Goal: Find specific page/section: Find specific page/section

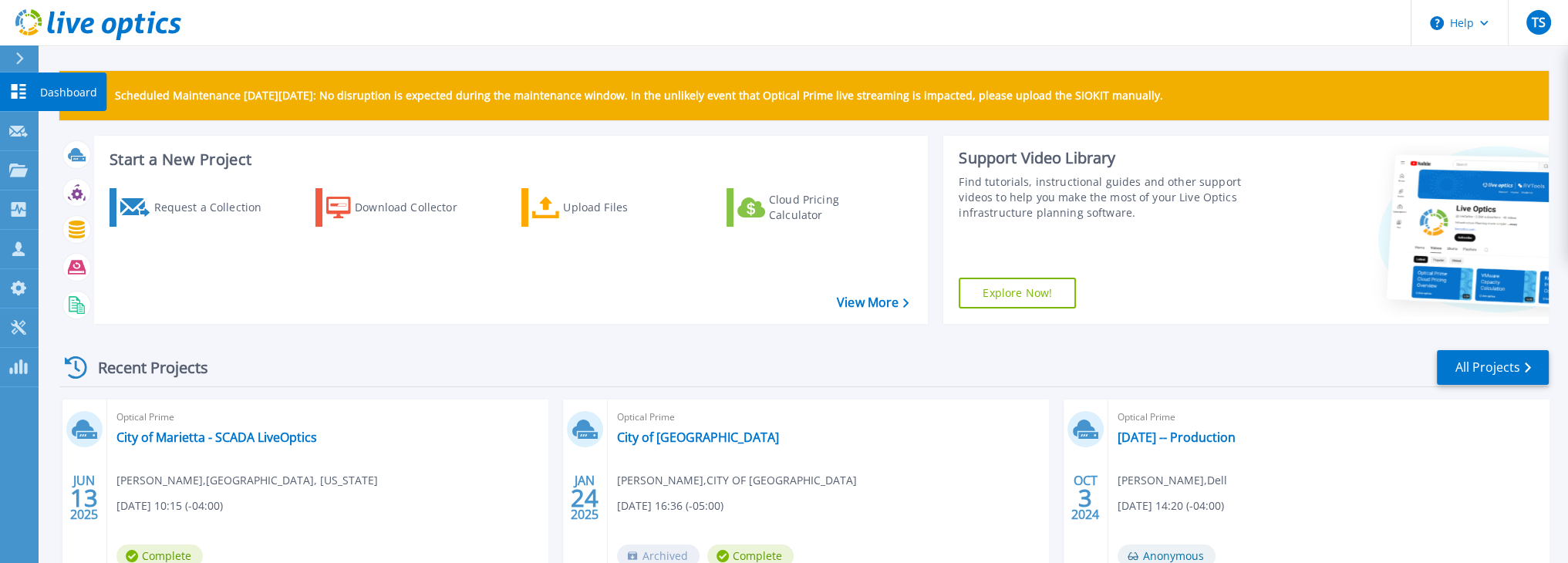
click at [17, 97] on icon at bounding box center [19, 91] width 15 height 15
click at [12, 208] on icon at bounding box center [19, 208] width 15 height 15
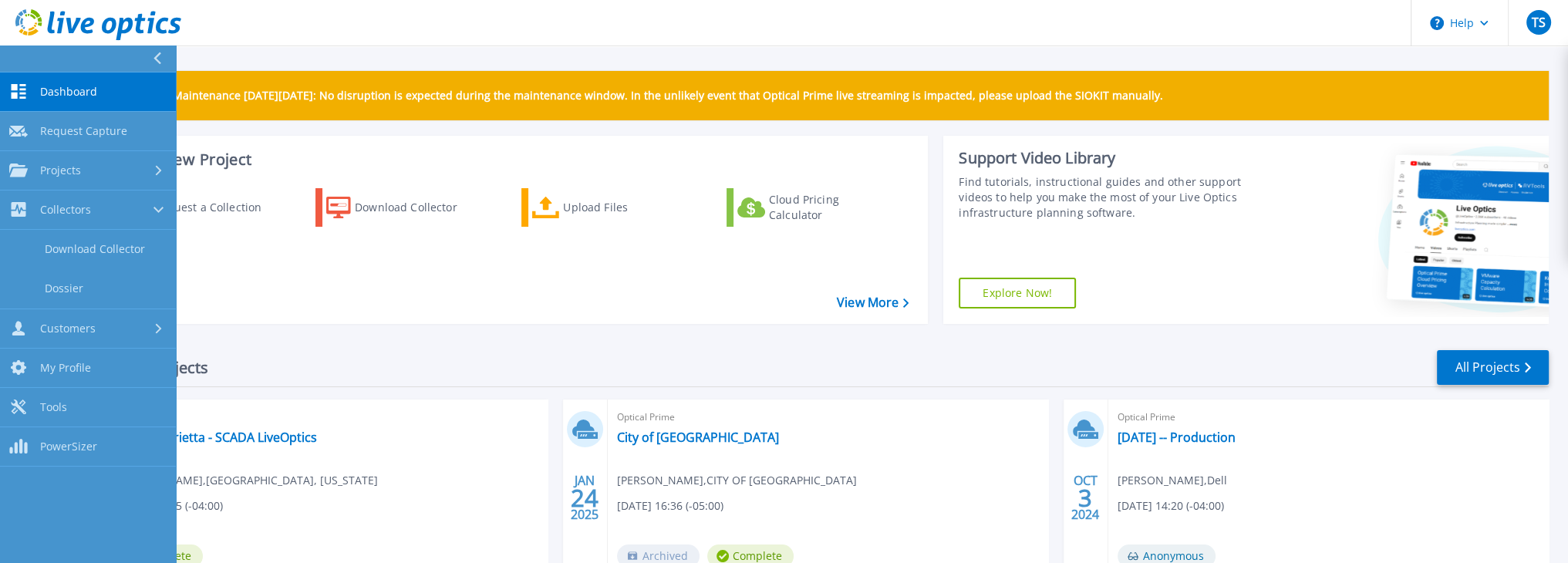
click at [25, 97] on icon at bounding box center [19, 91] width 15 height 15
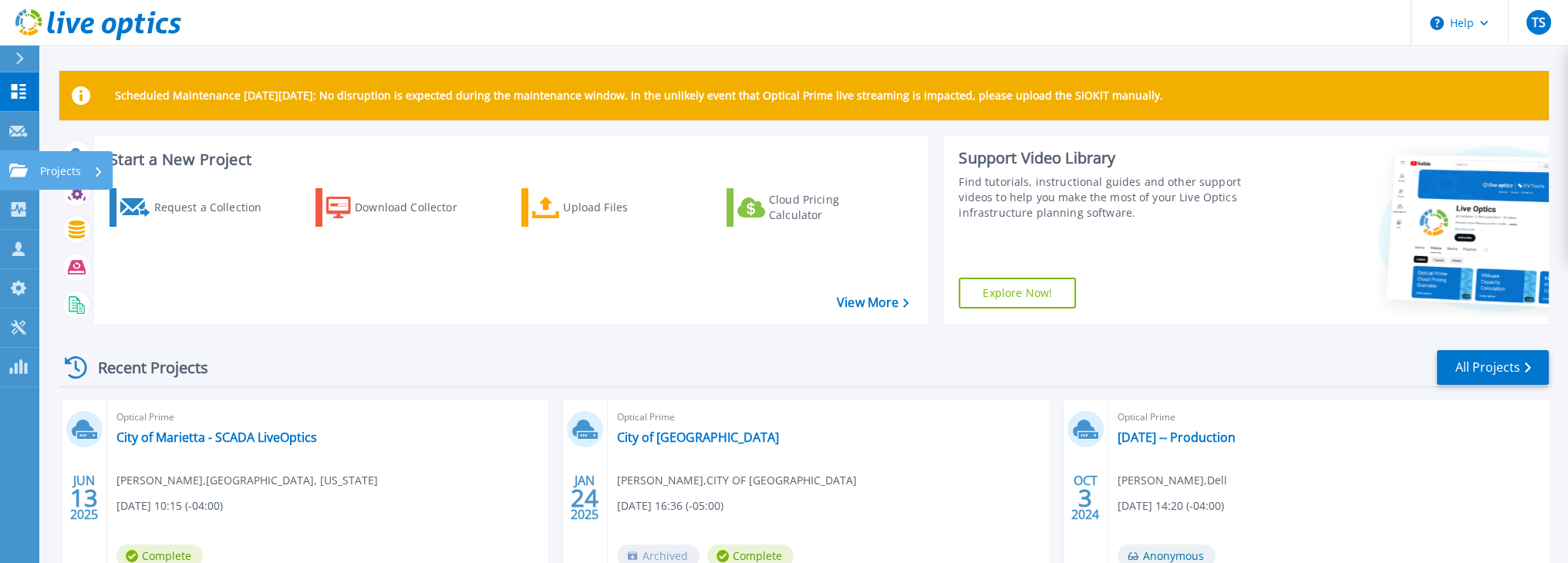
click at [12, 171] on icon at bounding box center [19, 169] width 19 height 13
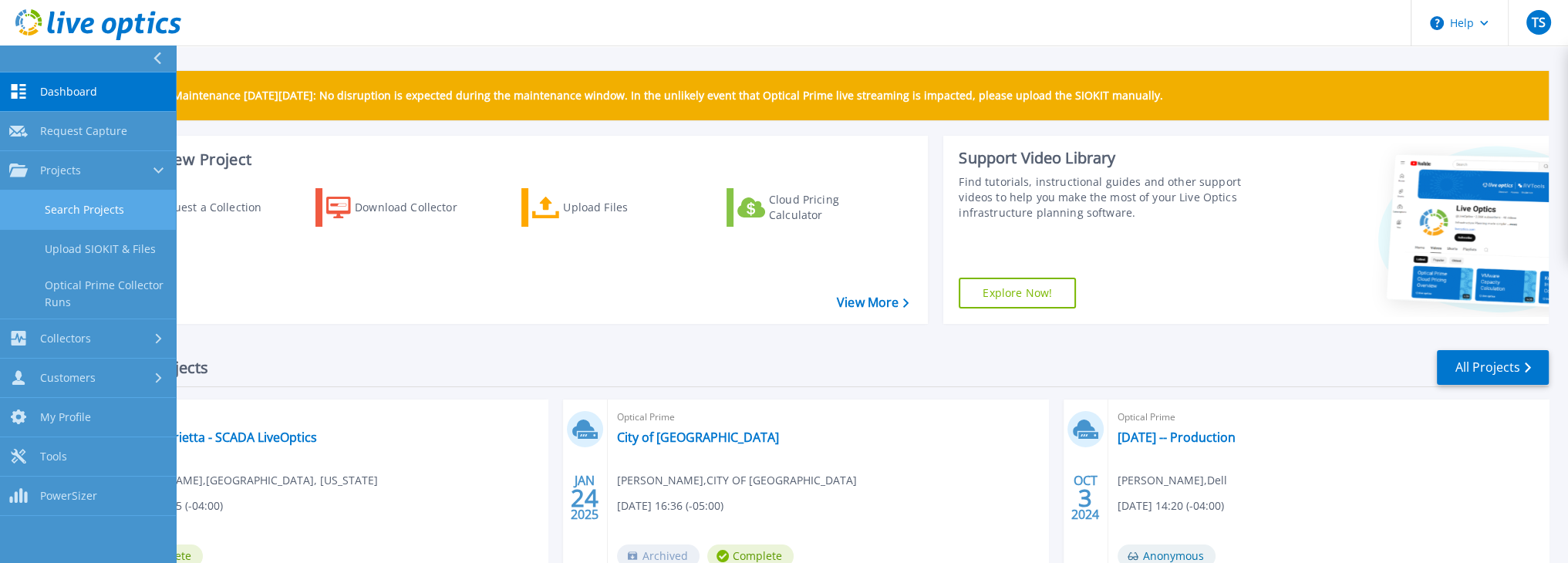
click at [66, 213] on link "Search Projects" at bounding box center [88, 210] width 176 height 39
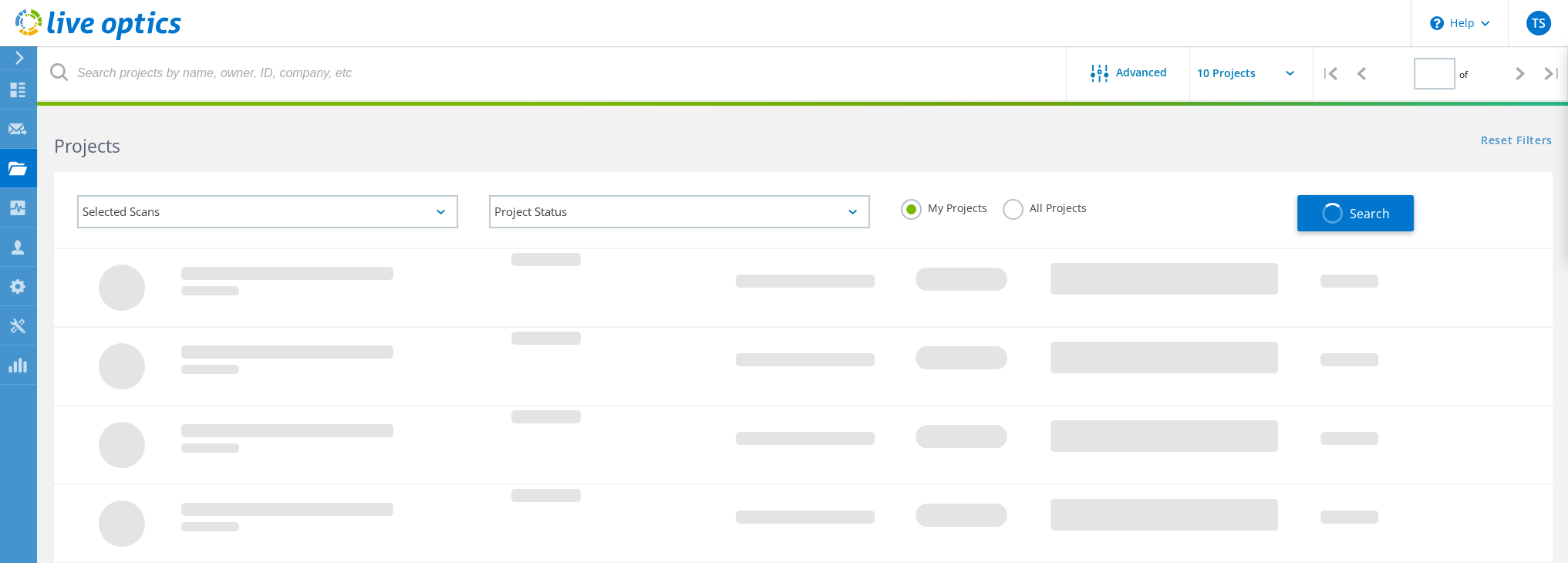
type input "1"
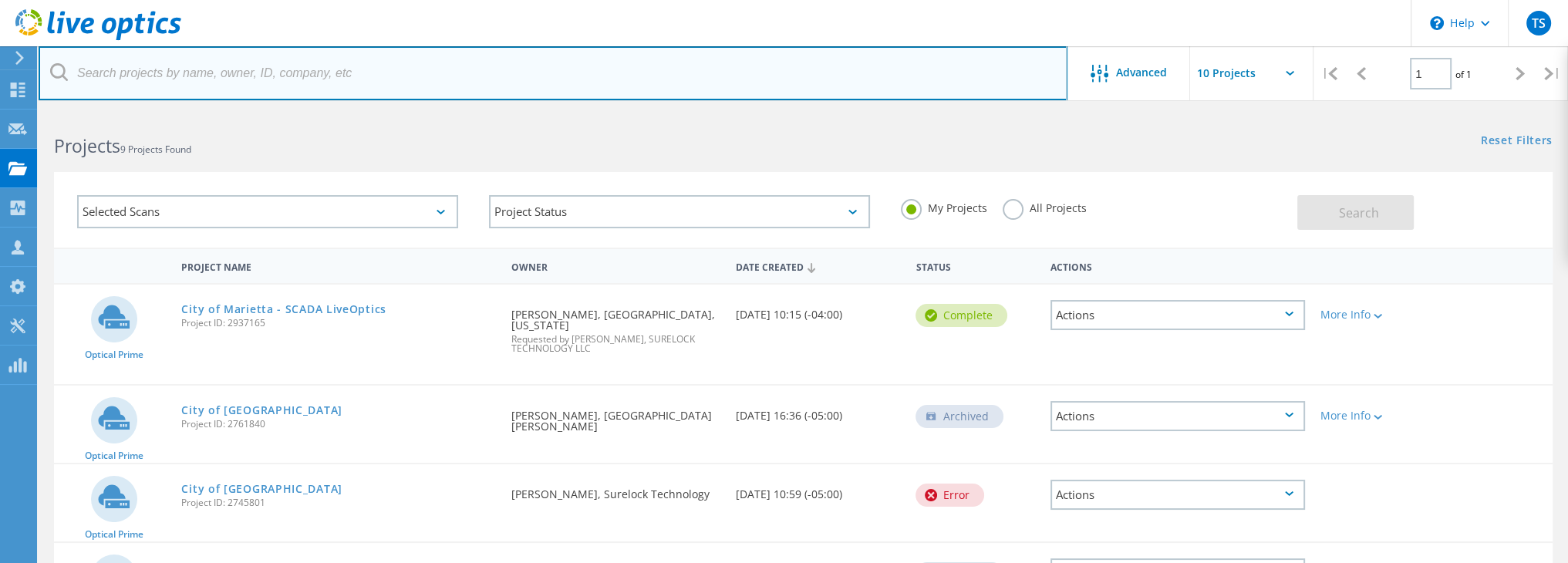
click at [171, 80] on input "text" at bounding box center [553, 73] width 1029 height 54
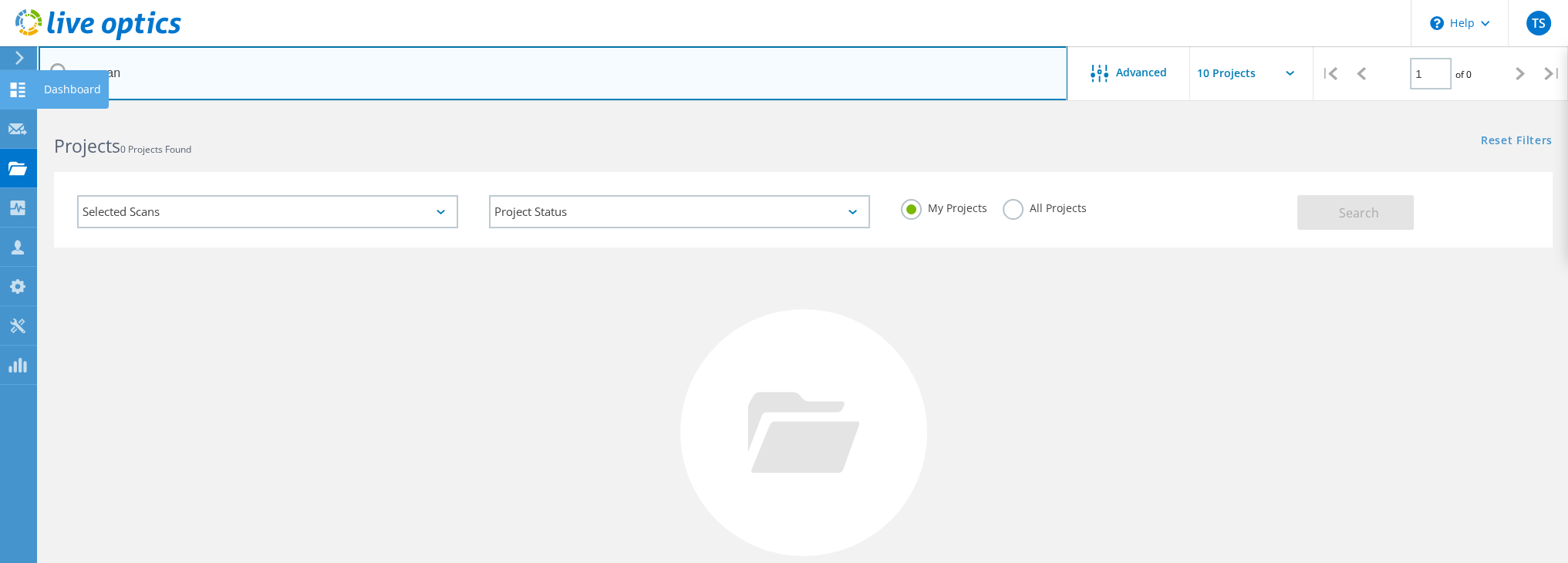
drag, startPoint x: 143, startPoint y: 80, endPoint x: 0, endPoint y: 84, distance: 143.1
click at [0, 112] on div "\n Help Explore Helpful Articles Contact Support TS Channel Partner Timothy Str…" at bounding box center [784, 411] width 1568 height 598
drag, startPoint x: 152, startPoint y: 83, endPoint x: 41, endPoint y: 75, distance: 111.3
click at [41, 77] on input "newnan" at bounding box center [553, 73] width 1029 height 54
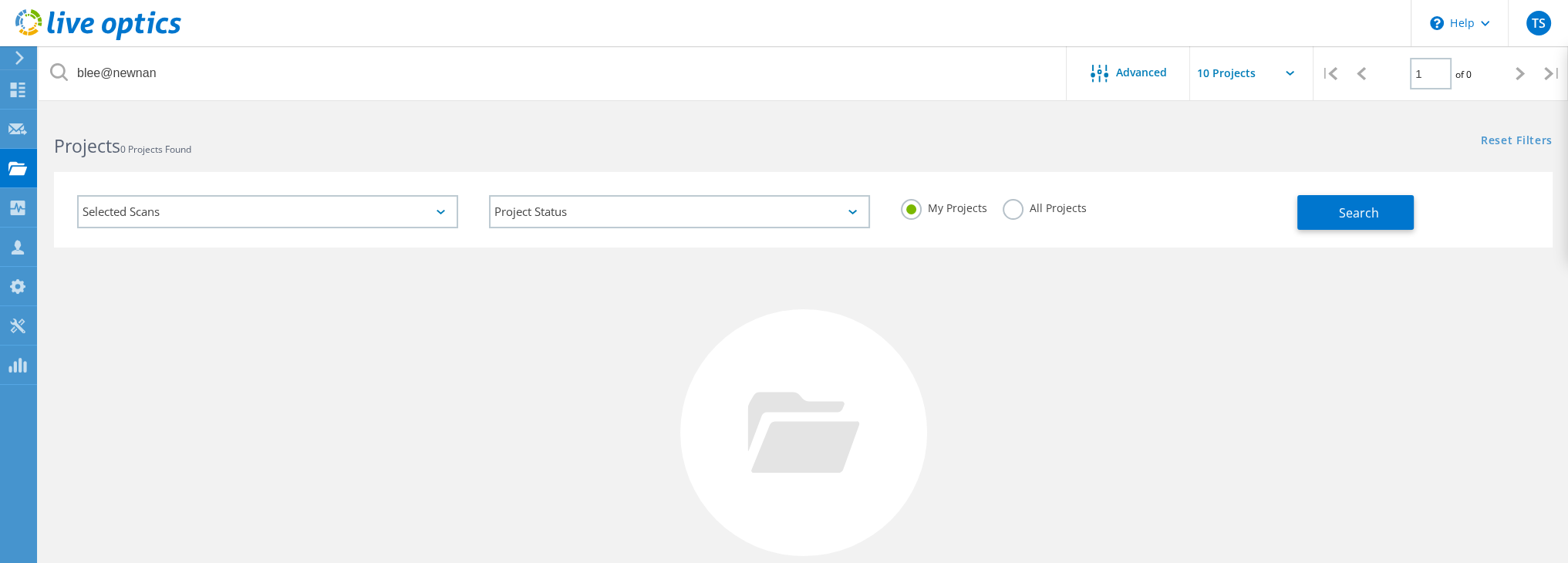
click at [168, 296] on div "No Projects Found Try refining your search." at bounding box center [803, 447] width 1499 height 399
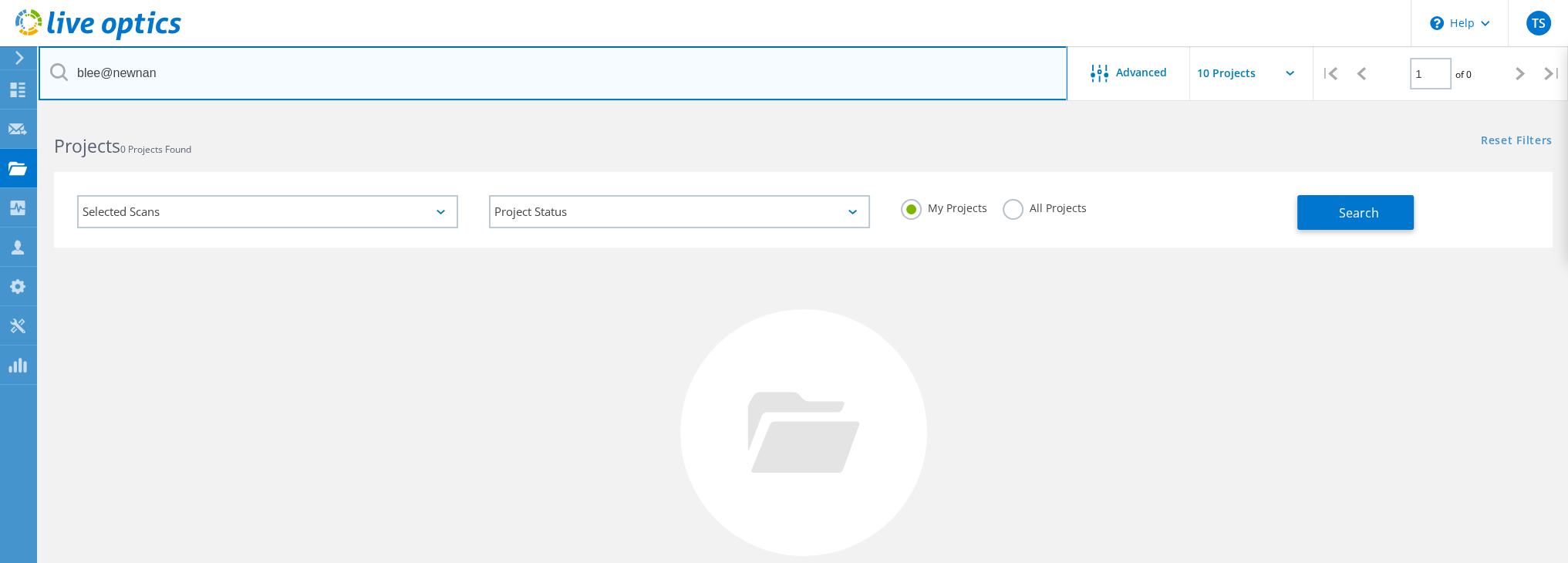
drag, startPoint x: 182, startPoint y: 80, endPoint x: 44, endPoint y: 65, distance: 138.8
click at [44, 65] on input "blee@newnan" at bounding box center [553, 73] width 1029 height 54
paste input "Bryan Lee <blee@newnanga.gov>"
drag, startPoint x: 142, startPoint y: 75, endPoint x: 38, endPoint y: 72, distance: 104.0
click at [38, 72] on input "Bryan Lee <blee@newnanga.gov>" at bounding box center [553, 73] width 1029 height 54
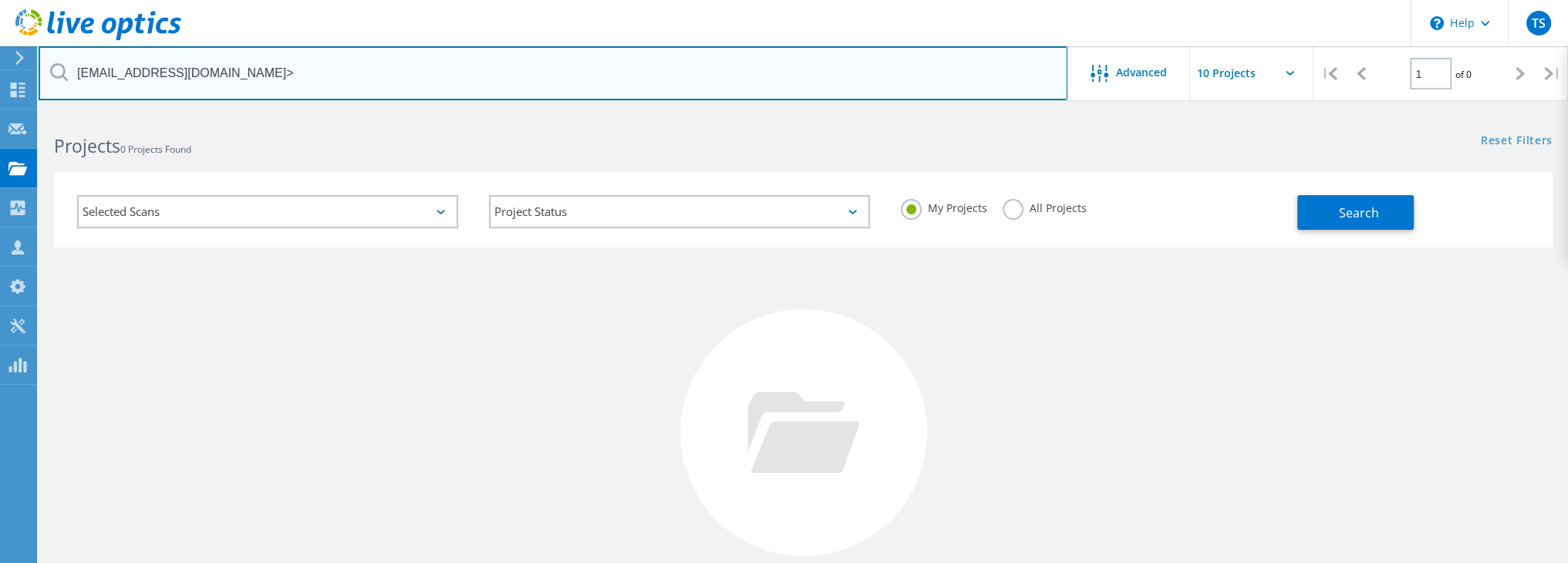
click at [222, 67] on input "blee@newnanga.gov>" at bounding box center [553, 73] width 1029 height 54
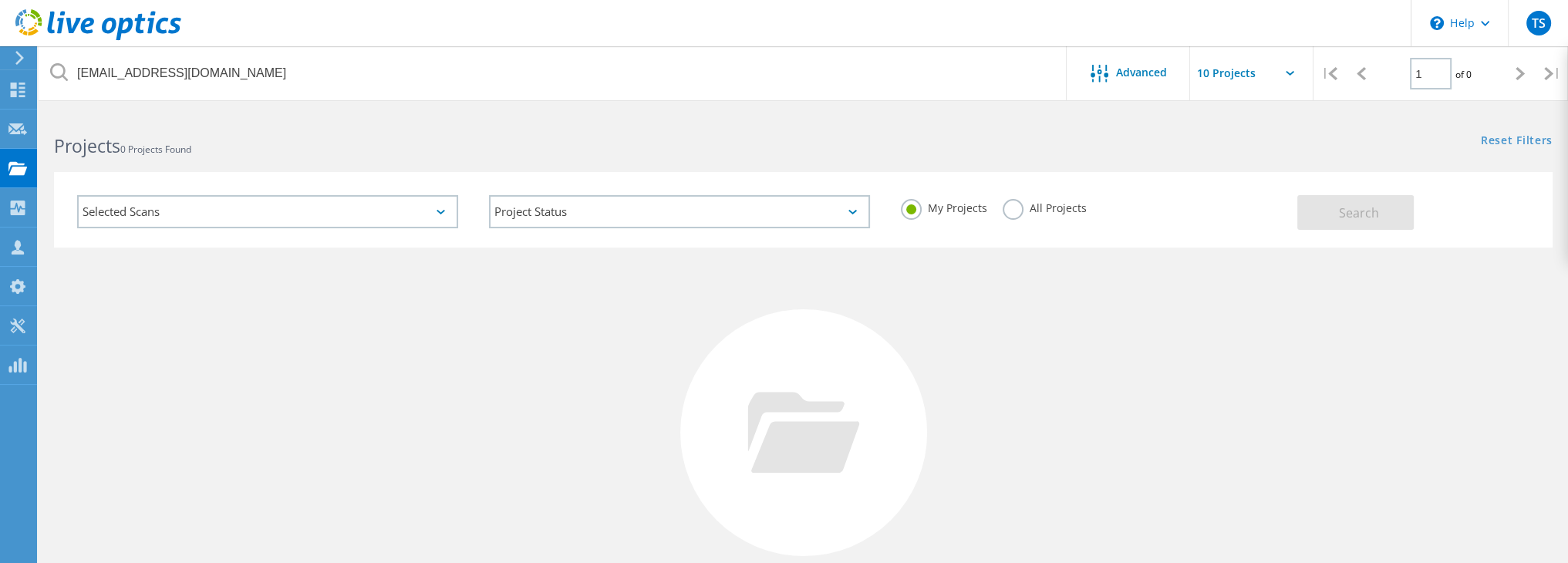
click at [1019, 208] on label "All Projects" at bounding box center [1045, 206] width 84 height 15
click at [0, 0] on input "All Projects" at bounding box center [0, 0] width 0 height 0
click at [1393, 221] on button "Search" at bounding box center [1356, 212] width 116 height 35
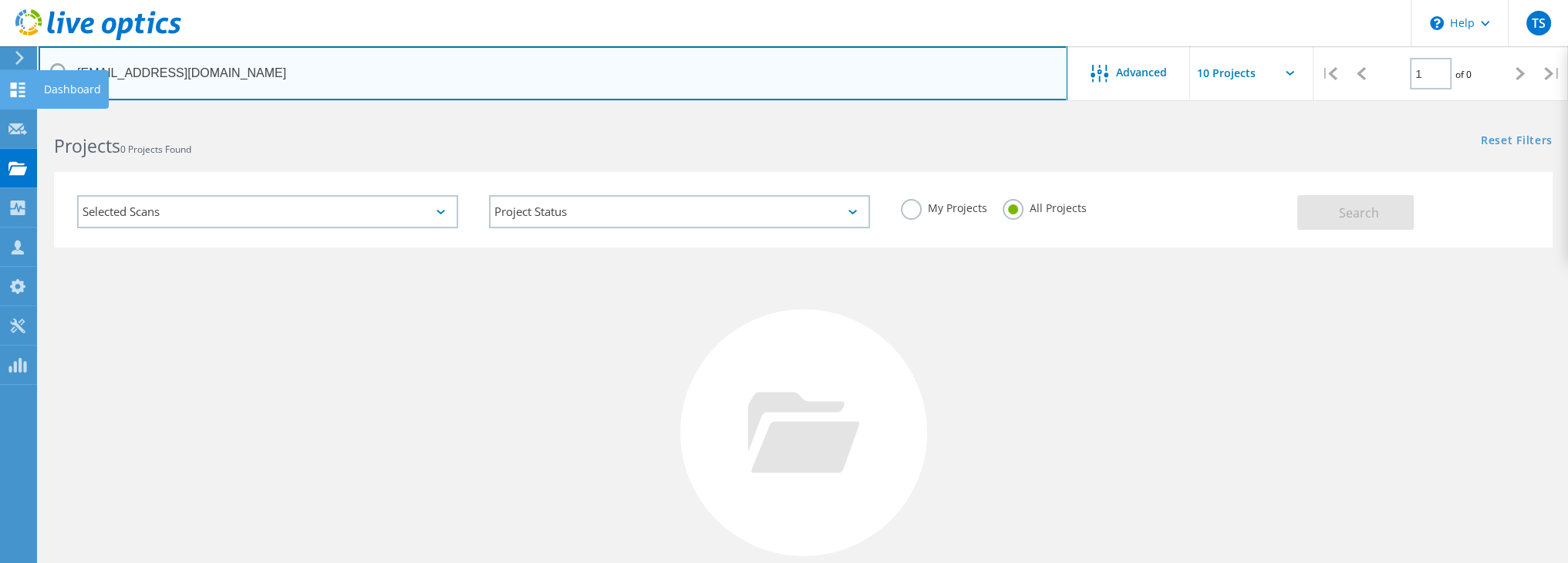
drag, startPoint x: 217, startPoint y: 79, endPoint x: 0, endPoint y: 83, distance: 217.0
click at [0, 112] on div "\n Help Explore Helpful Articles Contact Support TS Channel Partner Timothy Str…" at bounding box center [784, 411] width 1568 height 598
type input "b"
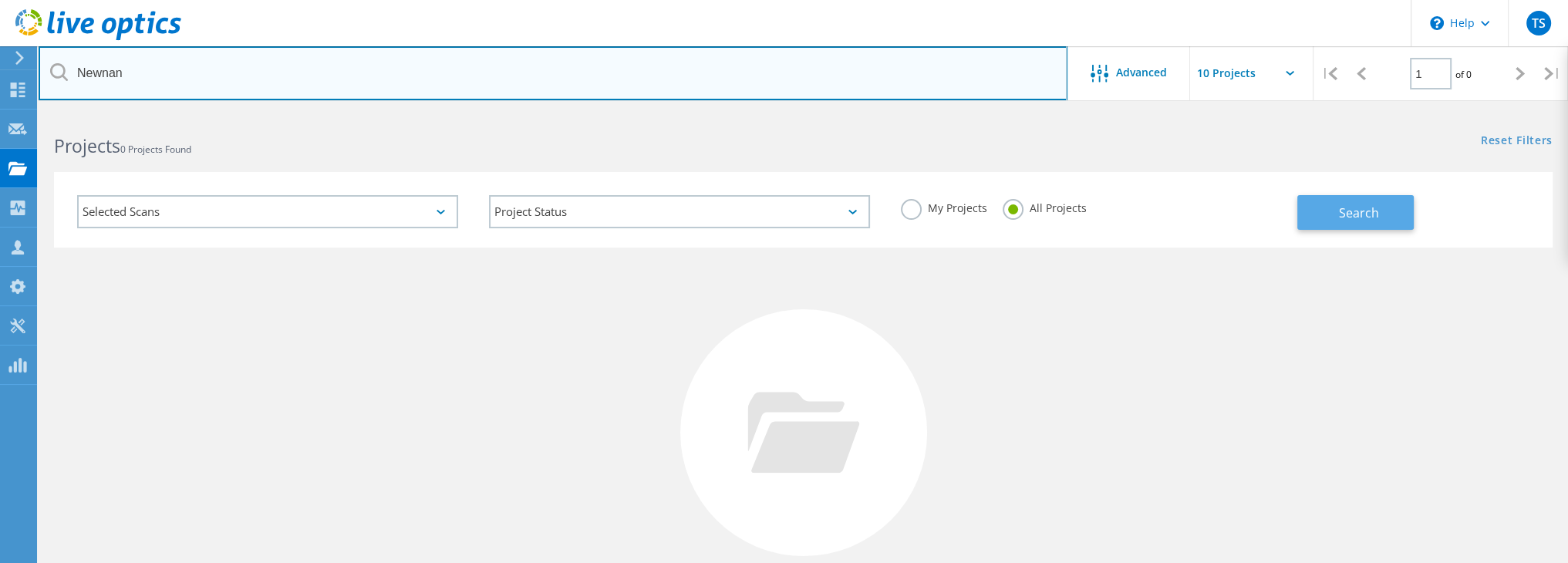
type input "Newnan"
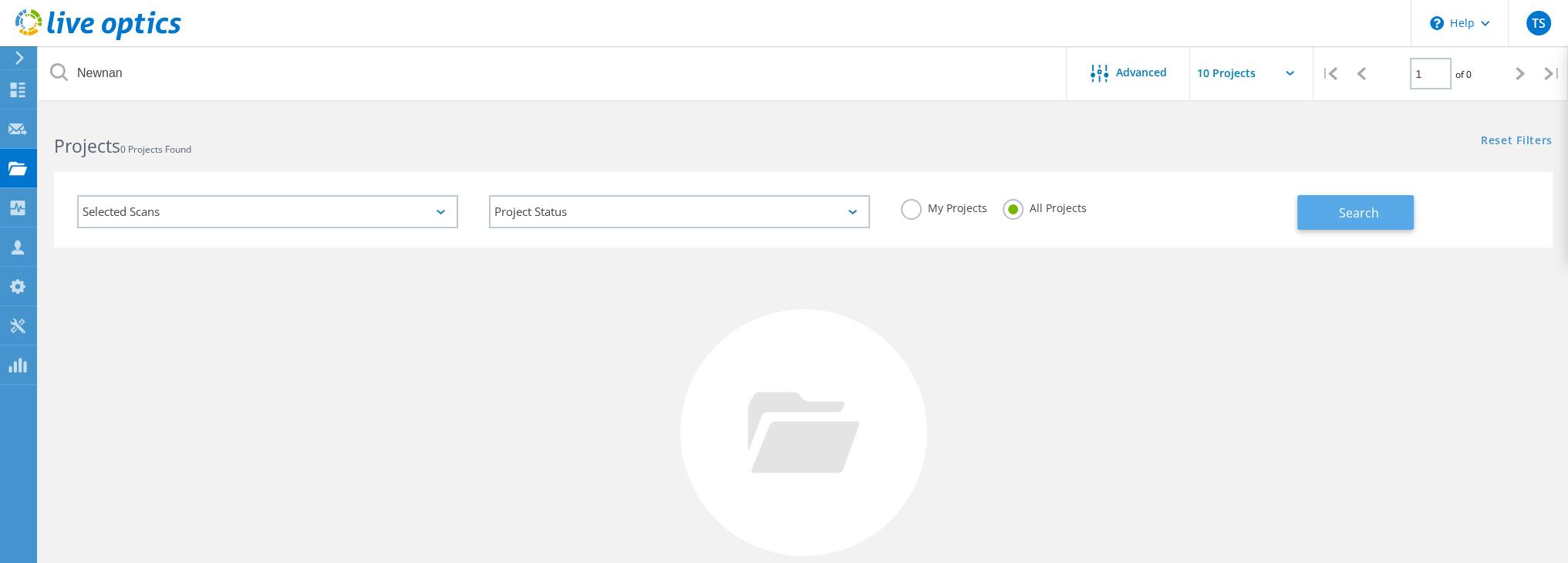
click at [1380, 202] on button "Search" at bounding box center [1356, 212] width 116 height 35
